Goal: Task Accomplishment & Management: Manage account settings

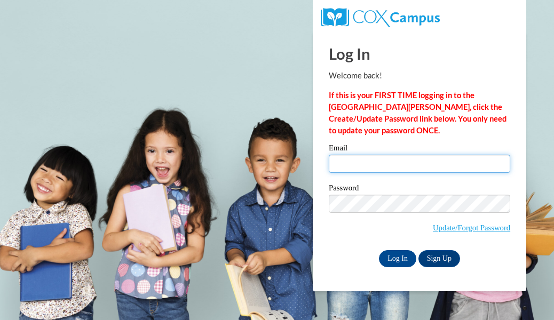
click at [371, 167] on input "Email" at bounding box center [419, 164] width 181 height 18
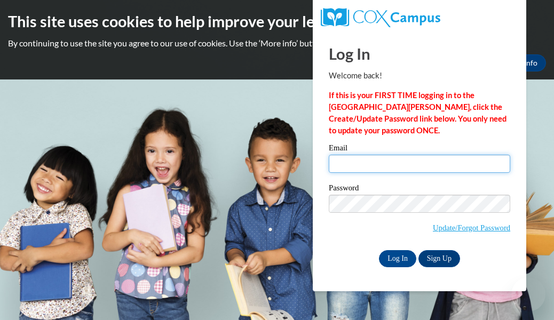
type input "[EMAIL_ADDRESS][DOMAIN_NAME]"
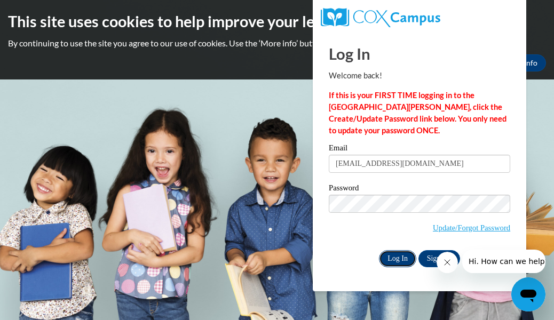
click at [391, 261] on input "Log In" at bounding box center [397, 258] width 37 height 17
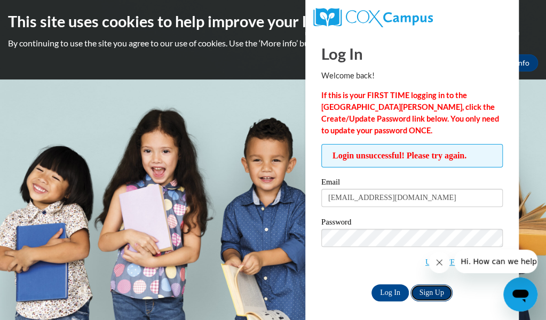
click at [442, 290] on link "Sign Up" at bounding box center [431, 292] width 42 height 17
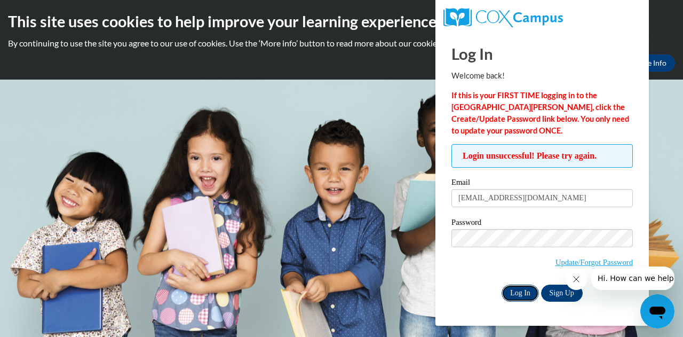
click at [525, 293] on input "Log In" at bounding box center [519, 292] width 37 height 17
click at [602, 261] on link "Update/Forgot Password" at bounding box center [593, 262] width 77 height 9
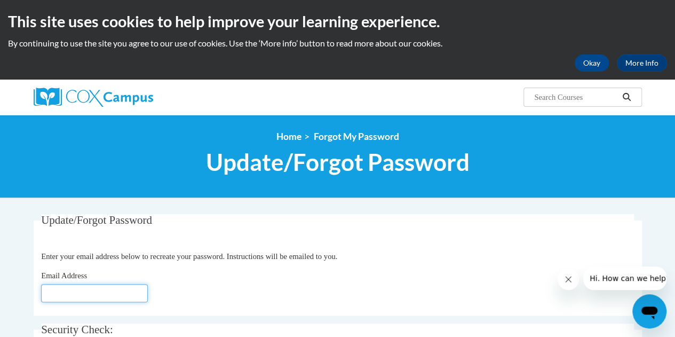
click at [92, 301] on input "Email Address" at bounding box center [94, 293] width 107 height 18
type input "[EMAIL_ADDRESS][DOMAIN_NAME]"
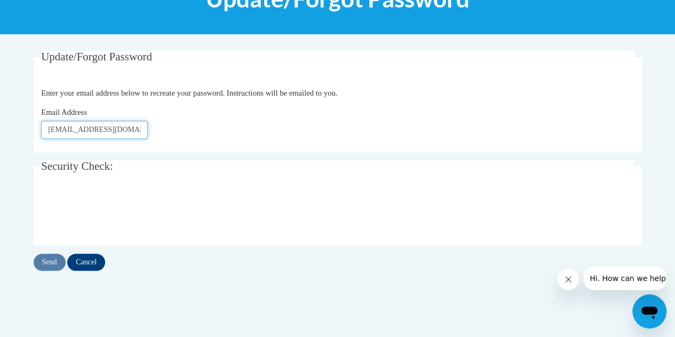
scroll to position [188, 0]
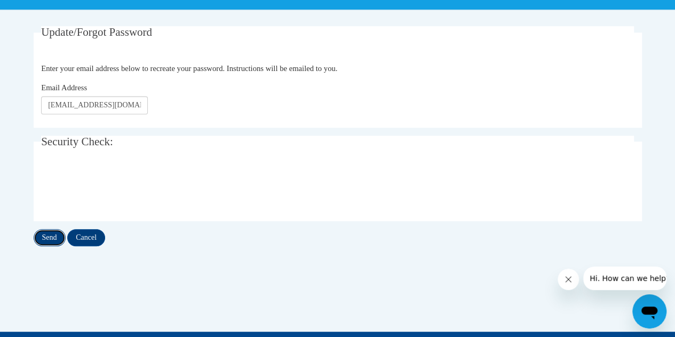
click at [50, 236] on input "Send" at bounding box center [50, 237] width 32 height 17
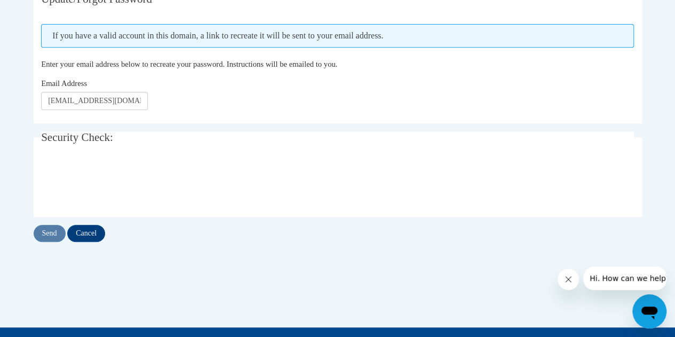
scroll to position [227, 0]
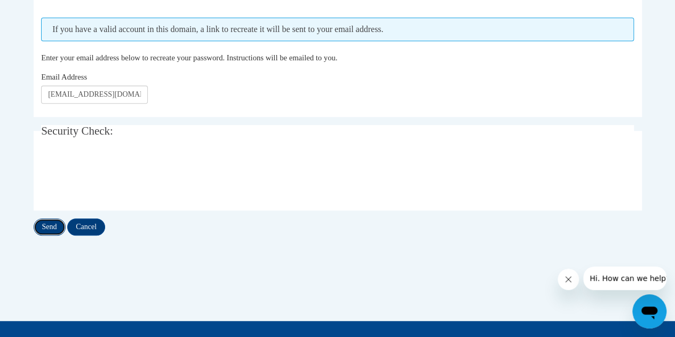
click at [48, 225] on input "Send" at bounding box center [50, 226] width 32 height 17
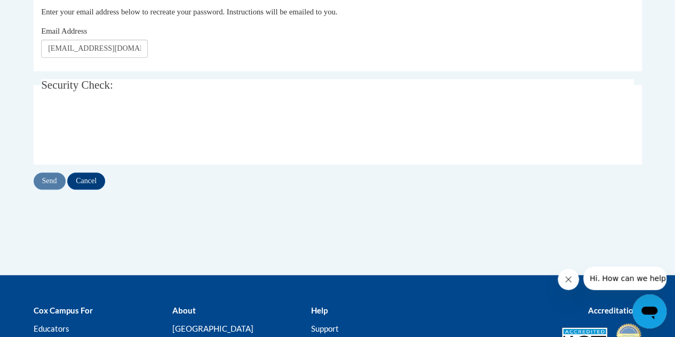
scroll to position [274, 0]
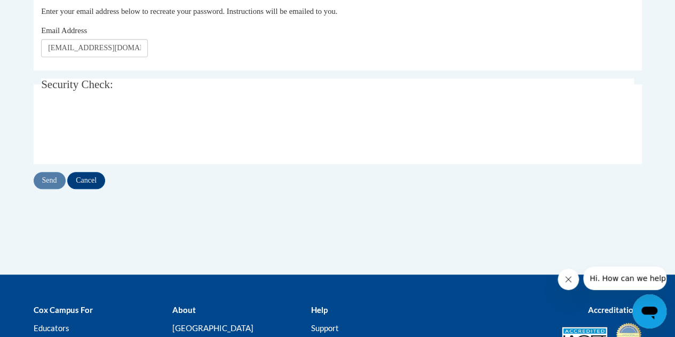
drag, startPoint x: 678, startPoint y: 148, endPoint x: 45, endPoint y: 3, distance: 650.2
click at [50, 177] on input "Send" at bounding box center [50, 180] width 32 height 17
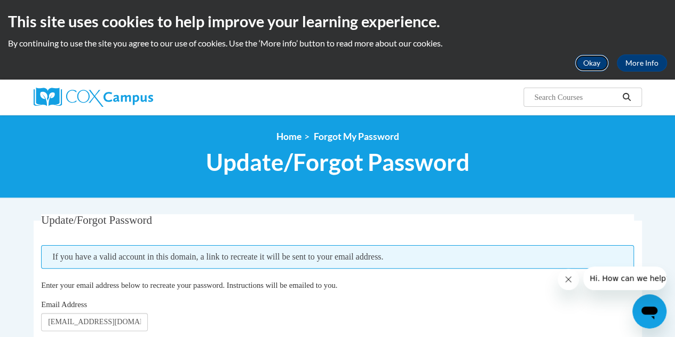
click at [588, 65] on button "Okay" at bounding box center [591, 62] width 34 height 17
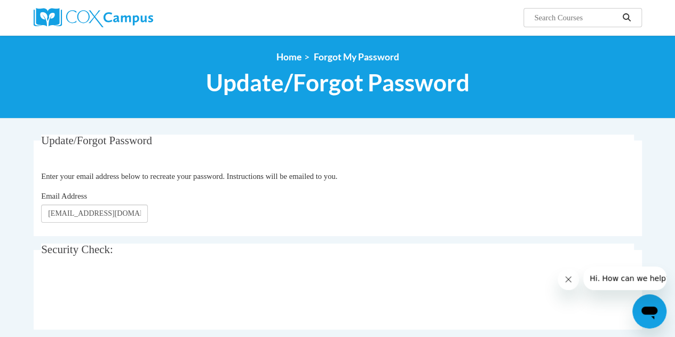
click at [538, 19] on input "Search..." at bounding box center [575, 17] width 85 height 13
click at [534, 14] on input "Search..." at bounding box center [575, 17] width 85 height 13
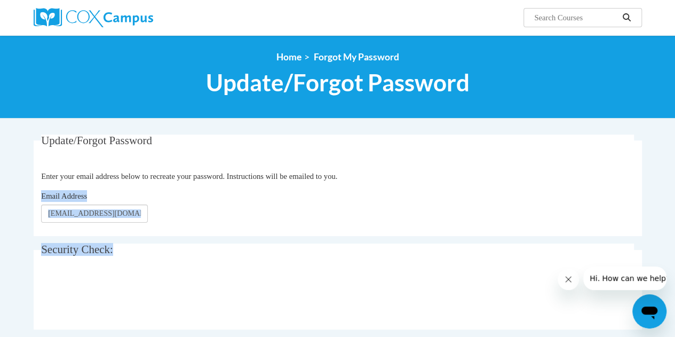
drag, startPoint x: 673, startPoint y: 153, endPoint x: 646, endPoint y: 237, distance: 88.2
click at [646, 241] on body "Search Search... <en>Home</en><fr>Accueil</fr><de>Zuhause</de><it>Casa</it><es>…" at bounding box center [337, 307] width 675 height 615
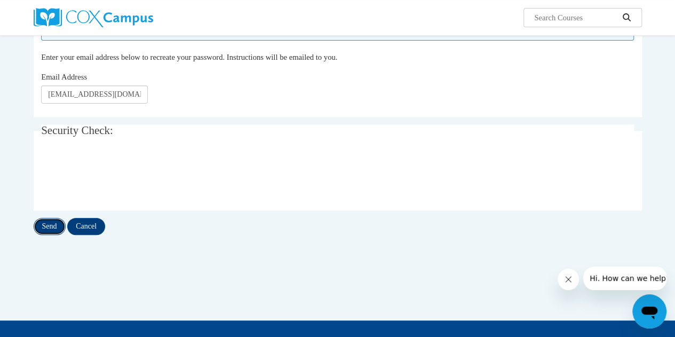
click at [41, 225] on input "Send" at bounding box center [50, 226] width 32 height 17
click at [582, 22] on input "Search..." at bounding box center [575, 17] width 85 height 13
type input "certifications"
click at [628, 15] on icon "Search" at bounding box center [626, 17] width 8 height 8
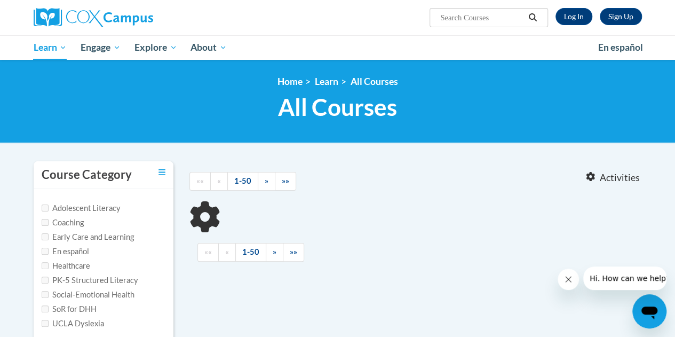
type input "certifications"
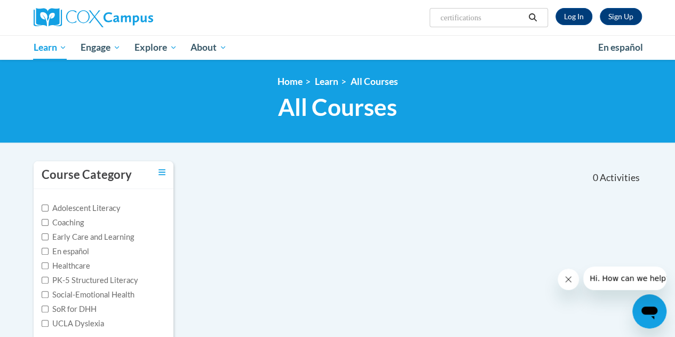
click at [533, 15] on icon "Search" at bounding box center [533, 17] width 10 height 8
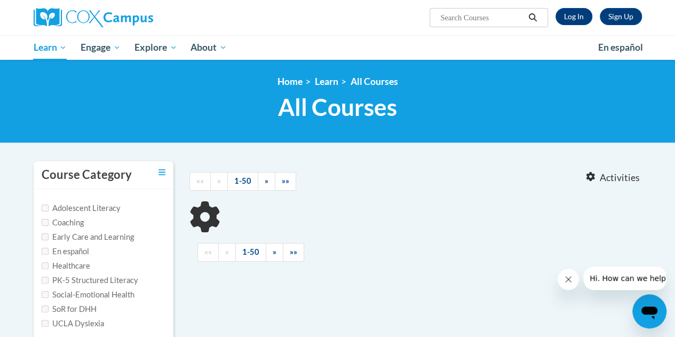
type input "certifications"
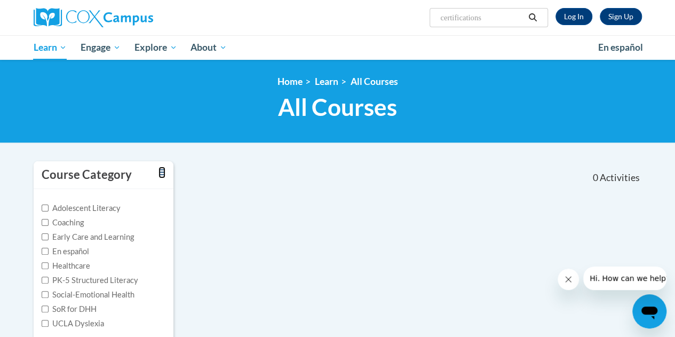
click at [159, 174] on icon "Toggle collapse" at bounding box center [161, 172] width 7 height 6
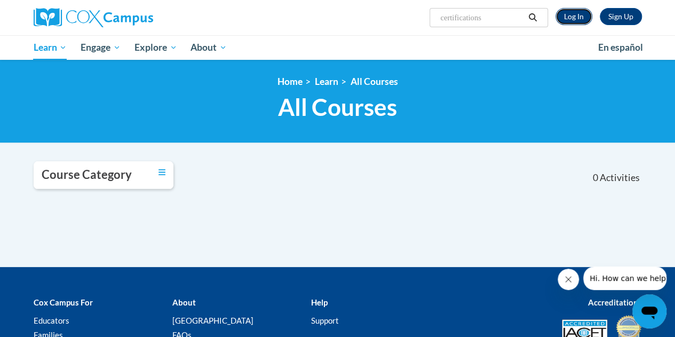
click at [585, 19] on link "Log In" at bounding box center [573, 16] width 37 height 17
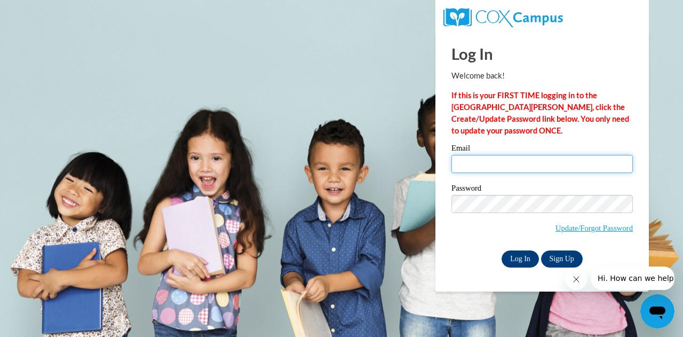
type input "[EMAIL_ADDRESS][DOMAIN_NAME]"
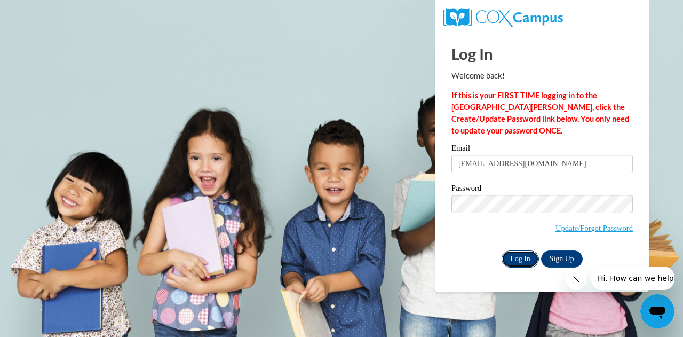
click at [522, 259] on input "Log In" at bounding box center [519, 258] width 37 height 17
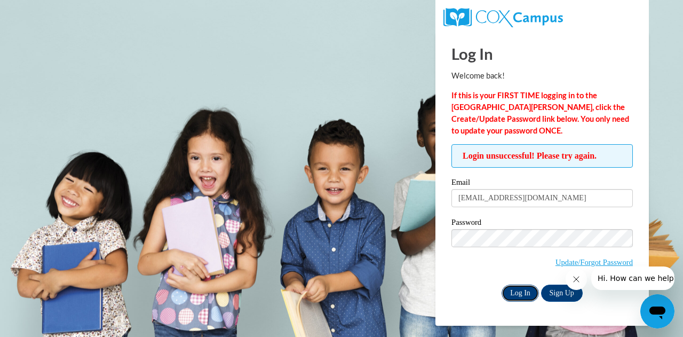
click at [514, 292] on input "Log In" at bounding box center [519, 292] width 37 height 17
click at [524, 295] on input "Log In" at bounding box center [519, 292] width 37 height 17
click at [598, 261] on link "Update/Forgot Password" at bounding box center [593, 262] width 77 height 9
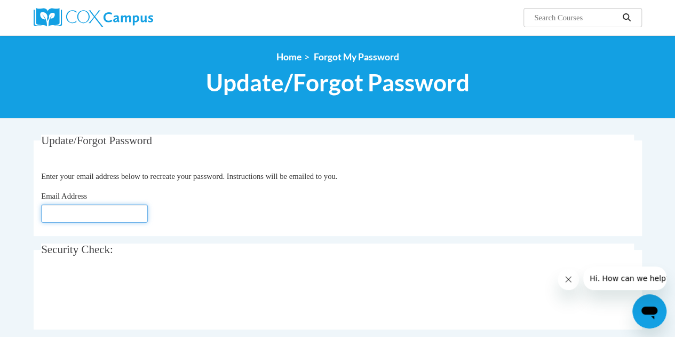
click at [75, 213] on input "Email Address" at bounding box center [94, 213] width 107 height 18
type input "[EMAIL_ADDRESS][DOMAIN_NAME]"
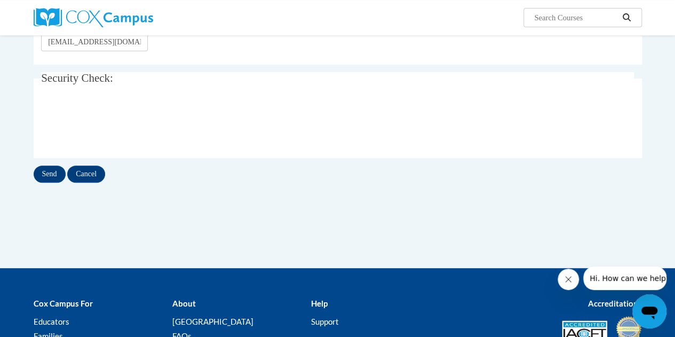
scroll to position [182, 0]
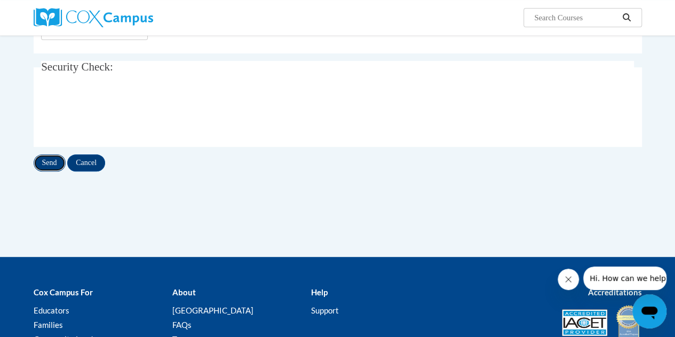
click at [52, 164] on input "Send" at bounding box center [50, 162] width 32 height 17
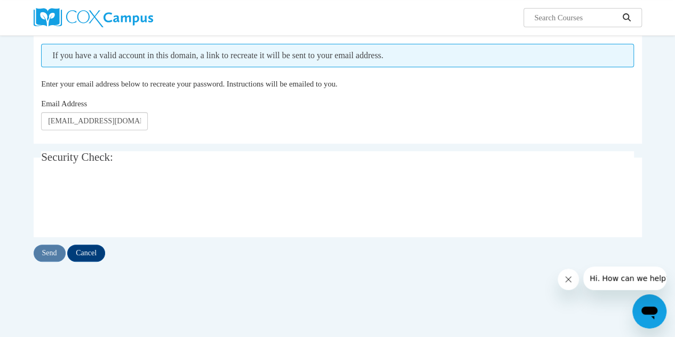
scroll to position [102, 0]
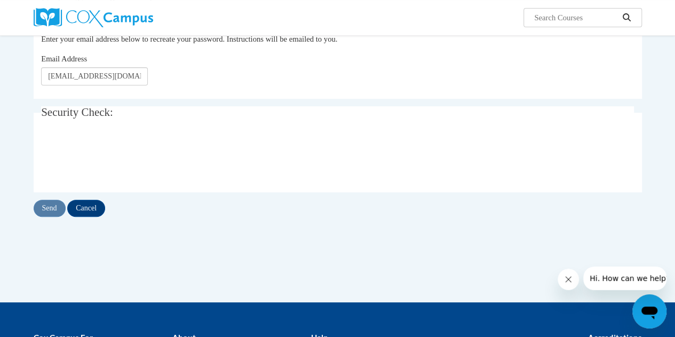
scroll to position [182, 0]
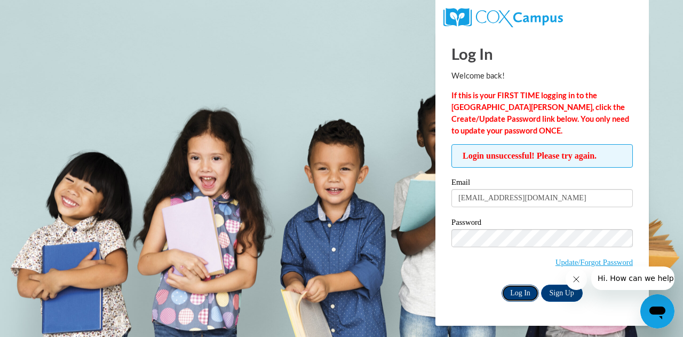
click at [517, 297] on input "Log In" at bounding box center [519, 292] width 37 height 17
click at [528, 289] on input "Log In" at bounding box center [519, 292] width 37 height 17
click at [522, 289] on input "Log In" at bounding box center [519, 292] width 37 height 17
click at [580, 263] on link "Update/Forgot Password" at bounding box center [593, 262] width 77 height 9
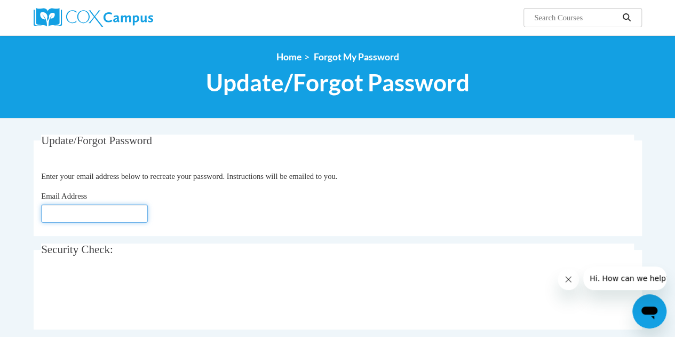
click at [83, 210] on input "Email Address" at bounding box center [94, 213] width 107 height 18
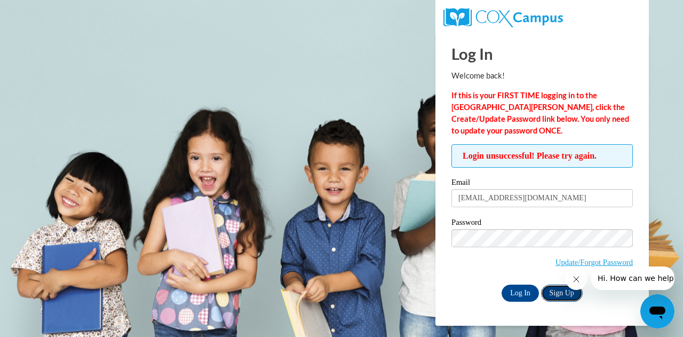
click at [556, 294] on link "Sign Up" at bounding box center [562, 292] width 42 height 17
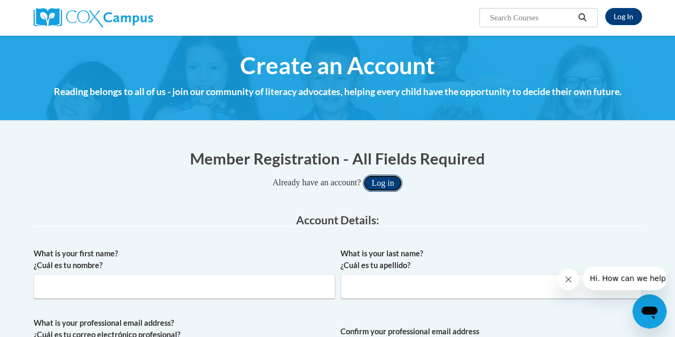
click at [396, 181] on button "Log in" at bounding box center [382, 182] width 39 height 17
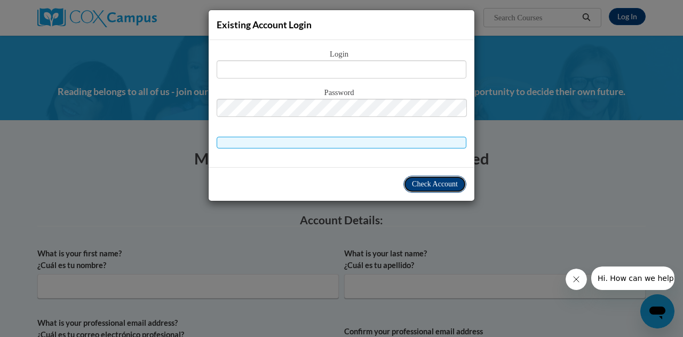
click at [425, 182] on span "Check Account" at bounding box center [435, 184] width 46 height 8
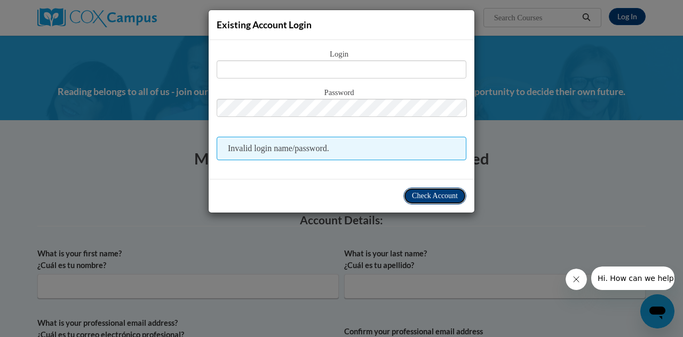
click at [428, 195] on span "Check Account" at bounding box center [435, 195] width 46 height 8
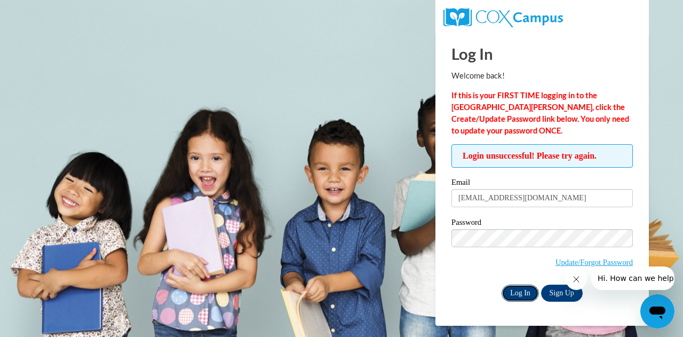
click at [524, 290] on input "Log In" at bounding box center [519, 292] width 37 height 17
click at [523, 294] on input "Log In" at bounding box center [519, 292] width 37 height 17
click at [522, 293] on input "Log In" at bounding box center [519, 292] width 37 height 17
click at [522, 294] on input "Log In" at bounding box center [519, 292] width 37 height 17
click at [523, 292] on input "Log In" at bounding box center [519, 292] width 37 height 17
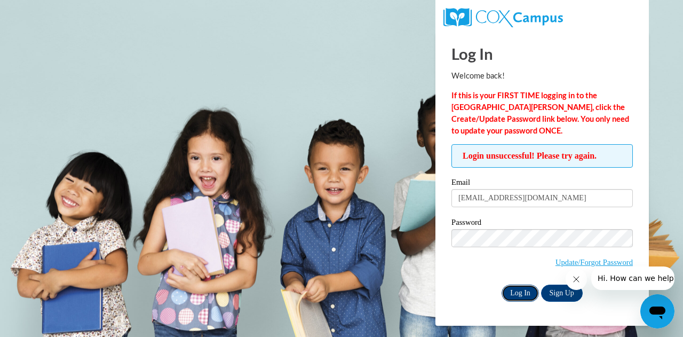
click at [530, 291] on input "Log In" at bounding box center [519, 292] width 37 height 17
click at [553, 292] on link "Sign Up" at bounding box center [562, 292] width 42 height 17
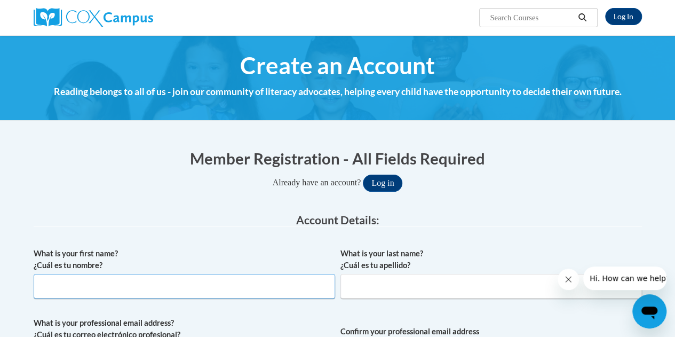
click at [101, 286] on input "What is your first name? ¿Cuál es tu nombre?" at bounding box center [184, 286] width 301 height 25
type input "Dondra"
type input "Lyons"
type input "dondralyons@gmail.com"
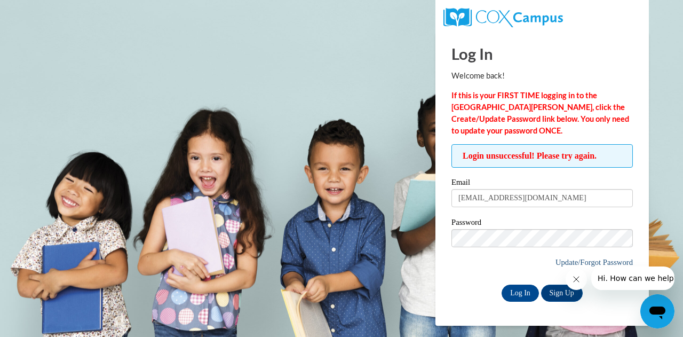
click at [570, 265] on body "Log In Welcome back! If this is your FIRST TIME logging in to the [GEOGRAPHIC_D…" at bounding box center [341, 168] width 683 height 337
click at [569, 259] on link "Update/Forgot Password" at bounding box center [593, 262] width 77 height 9
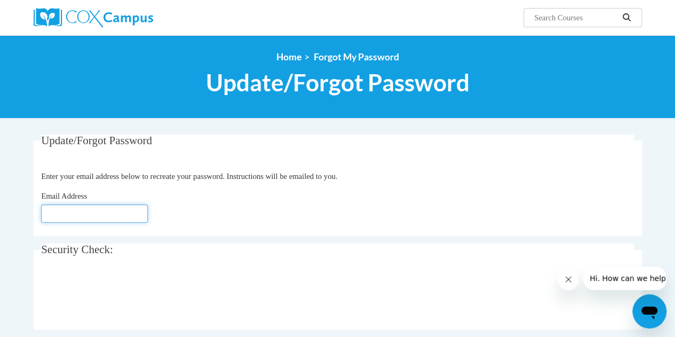
click at [58, 209] on input "Email Address" at bounding box center [94, 213] width 107 height 18
type input "[EMAIL_ADDRESS][DOMAIN_NAME]"
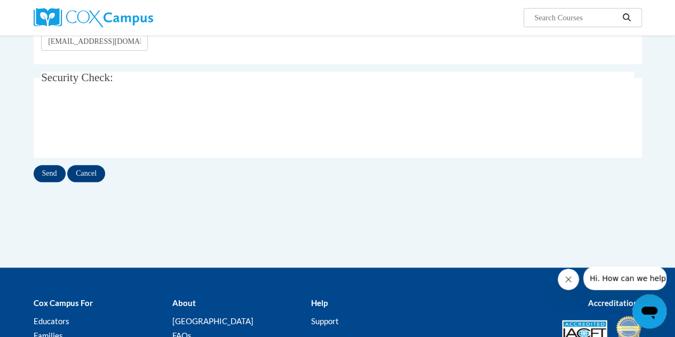
scroll to position [199, 0]
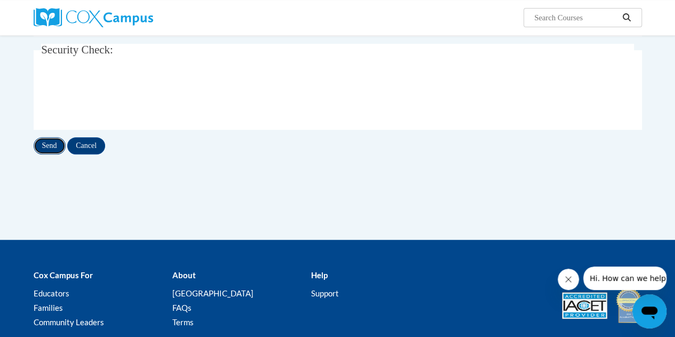
click at [46, 146] on input "Send" at bounding box center [50, 145] width 32 height 17
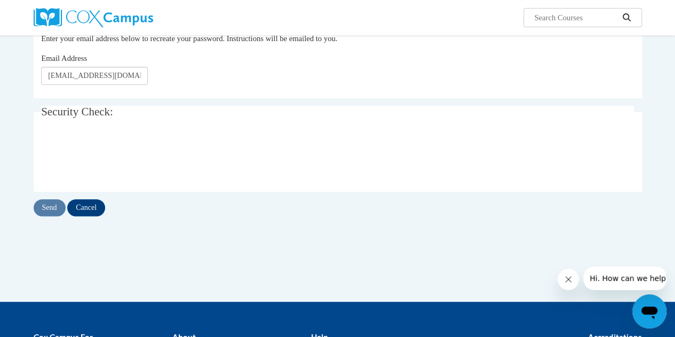
scroll to position [195, 0]
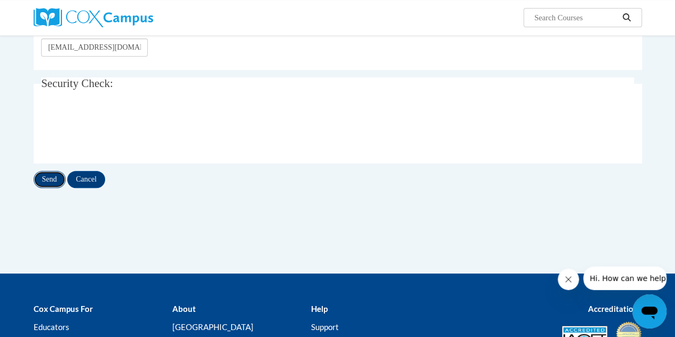
click at [49, 180] on input "Send" at bounding box center [50, 179] width 32 height 17
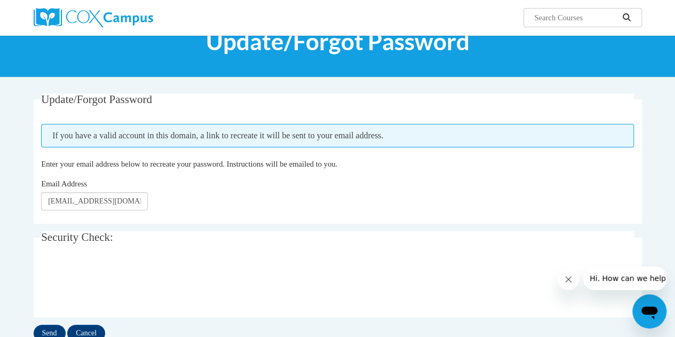
scroll to position [25, 0]
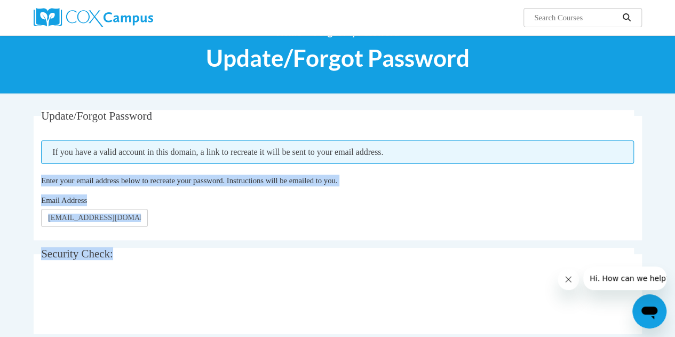
drag, startPoint x: 673, startPoint y: 158, endPoint x: 679, endPoint y: 259, distance: 101.0
click at [674, 259] on html "Search Search... <en>Home</en><fr>Accueil</fr><de>Zuhause</de><it>Casa</it><es>…" at bounding box center [337, 143] width 675 height 337
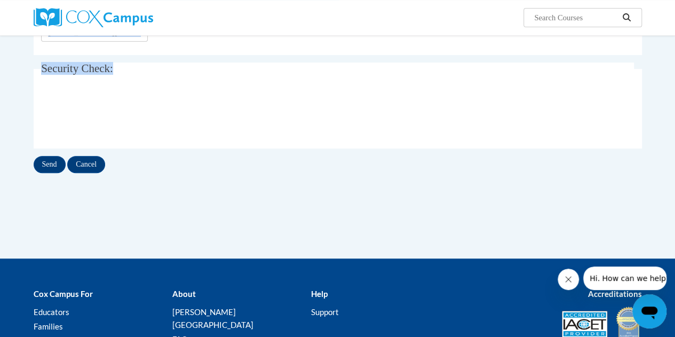
scroll to position [219, 0]
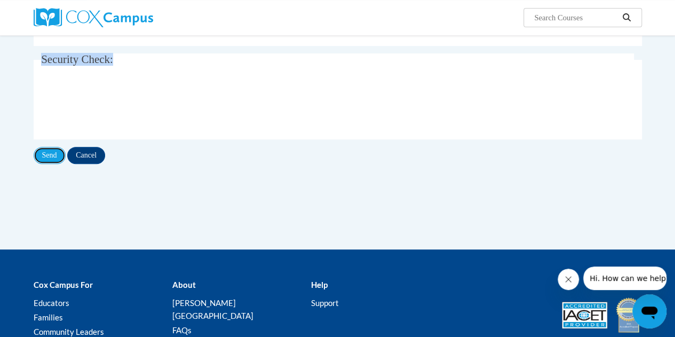
drag, startPoint x: 53, startPoint y: 155, endPoint x: 58, endPoint y: 126, distance: 29.1
click at [58, 137] on div "Update/Forgot Password Please enter your email address If you have a valid acco…" at bounding box center [338, 40] width 608 height 249
click at [47, 149] on input "Send" at bounding box center [50, 155] width 32 height 17
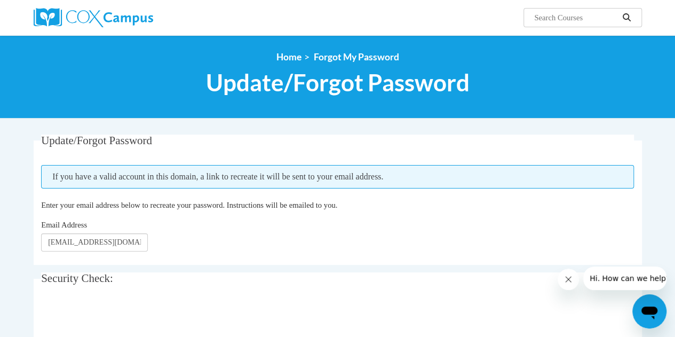
drag, startPoint x: 222, startPoint y: 0, endPoint x: 268, endPoint y: 21, distance: 51.1
click at [268, 21] on div "Search Search..." at bounding box center [442, 13] width 416 height 27
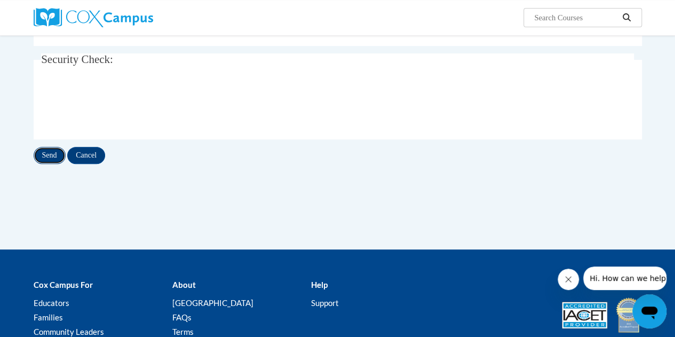
click at [53, 156] on input "Send" at bounding box center [50, 155] width 32 height 17
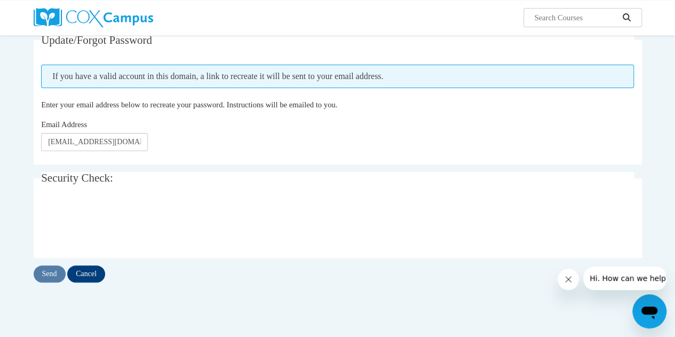
scroll to position [81, 0]
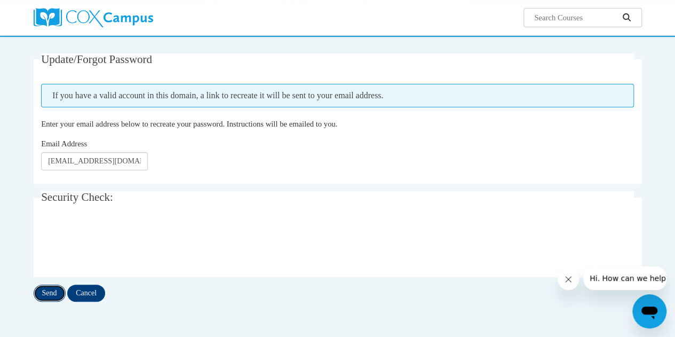
click at [47, 295] on input "Send" at bounding box center [50, 292] width 32 height 17
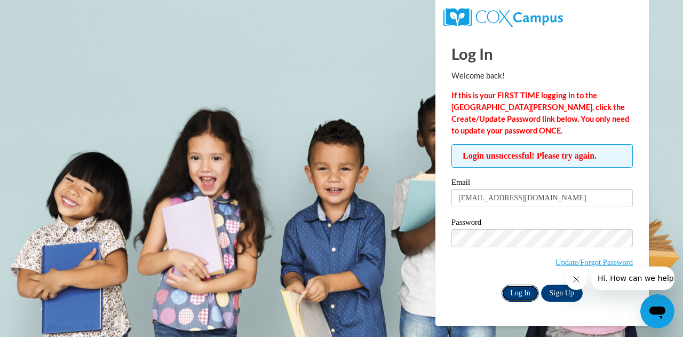
click at [516, 297] on input "Log In" at bounding box center [519, 292] width 37 height 17
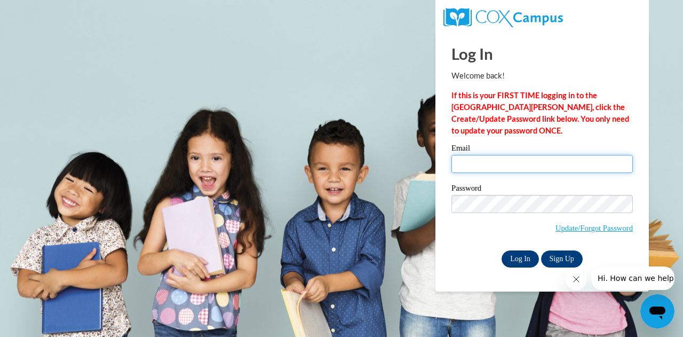
type input "[EMAIL_ADDRESS][DOMAIN_NAME]"
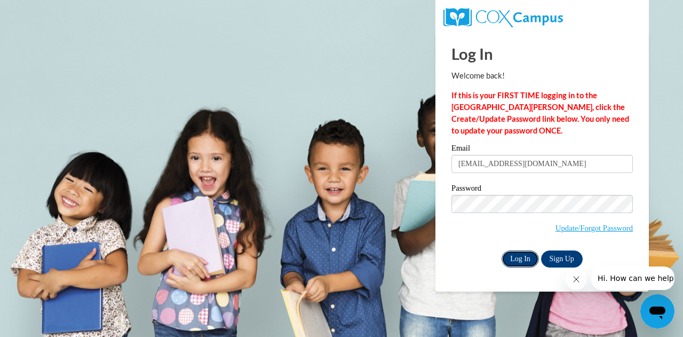
click at [523, 260] on input "Log In" at bounding box center [519, 258] width 37 height 17
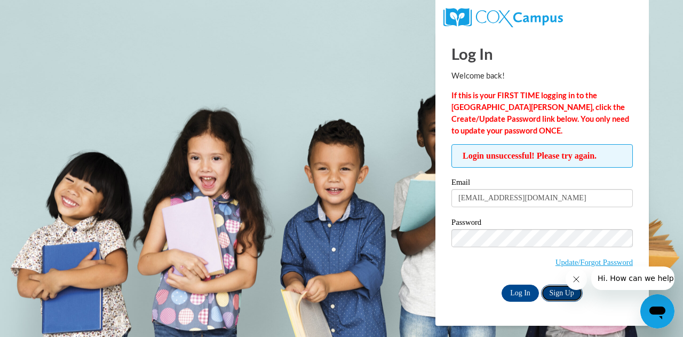
click at [561, 291] on link "Sign Up" at bounding box center [562, 292] width 42 height 17
drag, startPoint x: 9, startPoint y: 1, endPoint x: 569, endPoint y: 259, distance: 617.0
click at [570, 258] on link "Update/Forgot Password" at bounding box center [593, 262] width 77 height 9
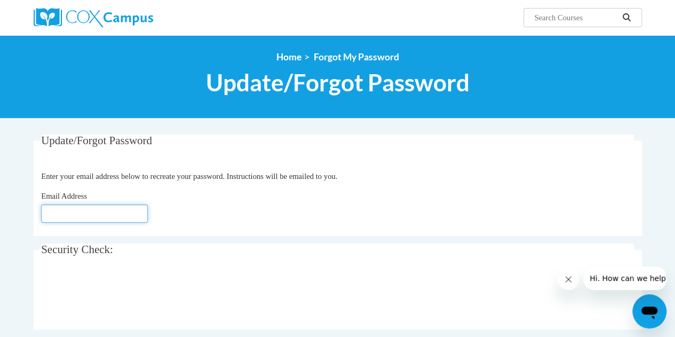
click at [86, 213] on input "Email Address" at bounding box center [94, 213] width 107 height 18
type input "[EMAIL_ADDRESS][DOMAIN_NAME]"
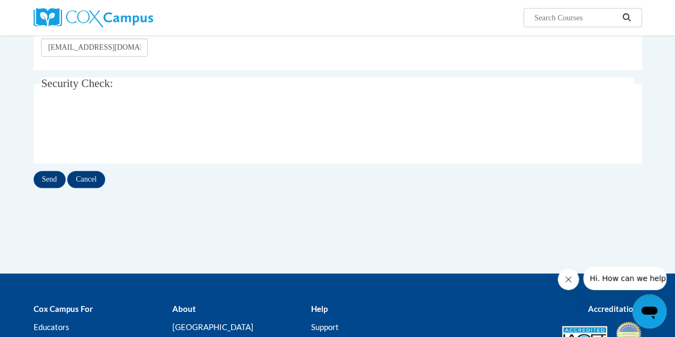
scroll to position [167, 0]
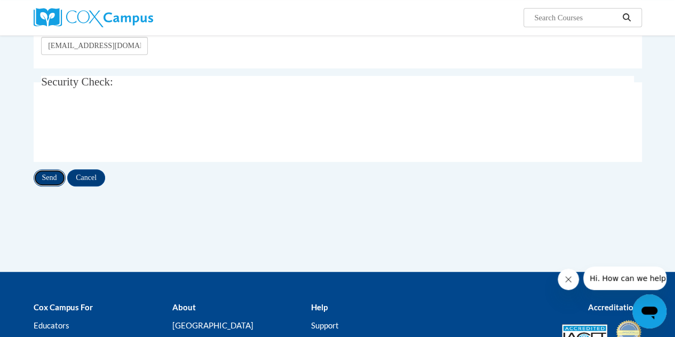
click at [42, 175] on input "Send" at bounding box center [50, 177] width 32 height 17
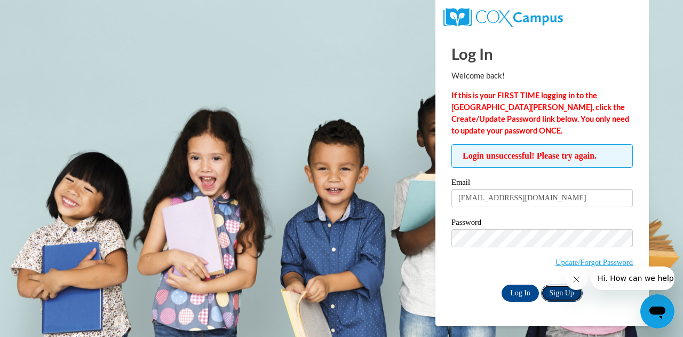
click at [551, 290] on link "Sign Up" at bounding box center [562, 292] width 42 height 17
click at [566, 260] on link "Update/Forgot Password" at bounding box center [593, 262] width 77 height 9
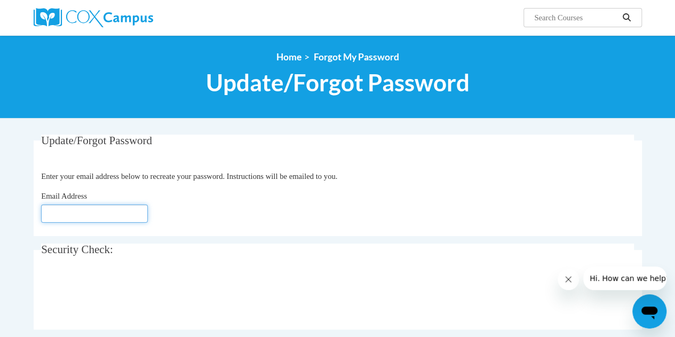
click at [74, 218] on input "Email Address" at bounding box center [94, 213] width 107 height 18
click at [82, 210] on input "Email Address" at bounding box center [94, 213] width 107 height 18
type input "[EMAIL_ADDRESS][DOMAIN_NAME]"
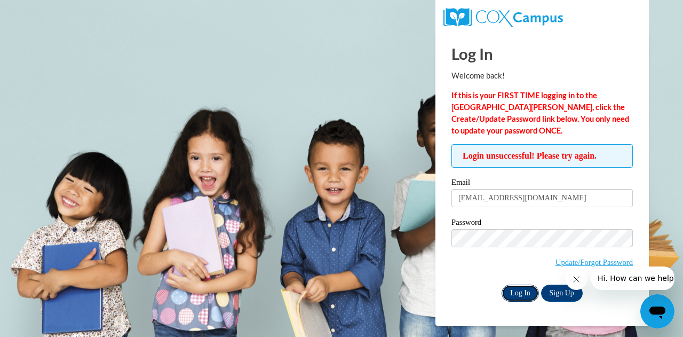
click at [518, 294] on input "Log In" at bounding box center [519, 292] width 37 height 17
